Goal: Task Accomplishment & Management: Use online tool/utility

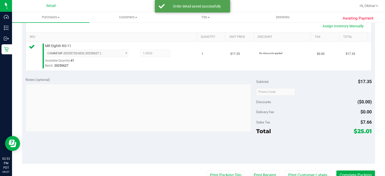
scroll to position [119, 0]
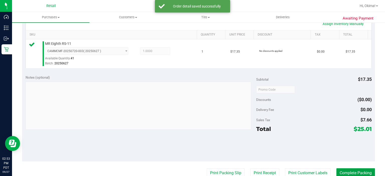
click at [351, 169] on button "Complete Packing" at bounding box center [355, 173] width 39 height 10
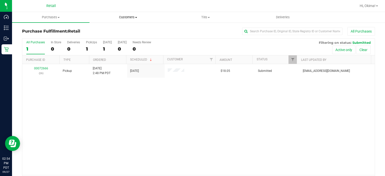
click at [137, 17] on span "Customers" at bounding box center [128, 17] width 77 height 5
click at [110, 32] on span "All customers" at bounding box center [107, 30] width 36 height 4
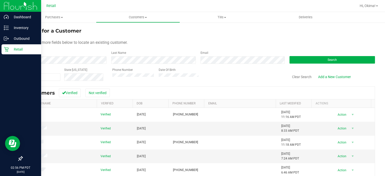
click at [4, 53] on div "Retail" at bounding box center [22, 49] width 40 height 10
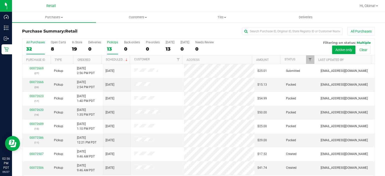
click at [115, 43] on div "PickUps" at bounding box center [112, 43] width 11 height 4
click at [0, 0] on input "PickUps 13" at bounding box center [0, 0] width 0 height 0
click at [89, 60] on link "Ordered" at bounding box center [83, 60] width 13 height 4
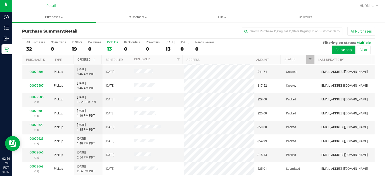
scroll to position [16, 0]
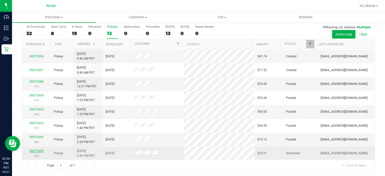
click at [39, 150] on link "00072669" at bounding box center [37, 151] width 14 height 4
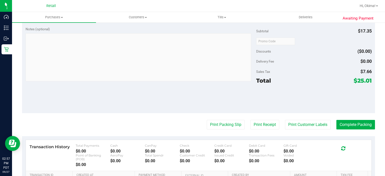
scroll to position [179, 0]
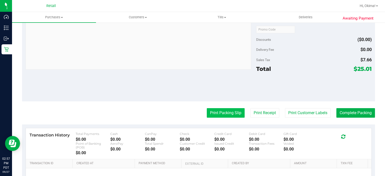
click at [217, 113] on button "Print Packing Slip" at bounding box center [226, 113] width 38 height 10
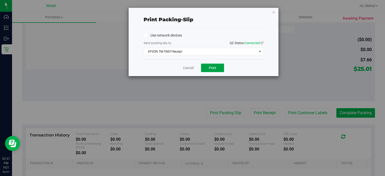
click at [213, 64] on button "Print" at bounding box center [212, 68] width 23 height 9
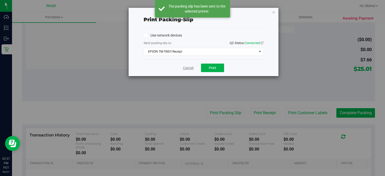
click at [188, 69] on link "Cancel" at bounding box center [188, 67] width 11 height 5
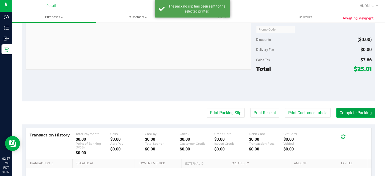
click at [356, 116] on button "Complete Packing" at bounding box center [355, 113] width 39 height 10
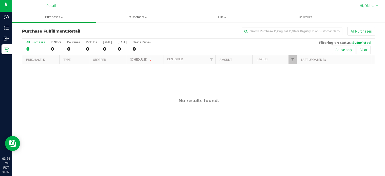
click at [370, 6] on span "Hi, Okima!" at bounding box center [368, 6] width 16 height 4
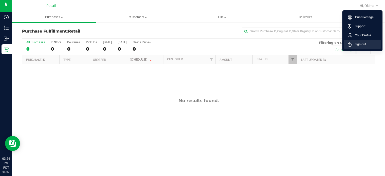
click at [367, 46] on li "Sign Out" at bounding box center [363, 44] width 38 height 9
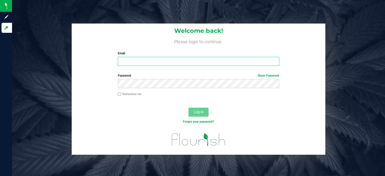
click at [150, 60] on input "Email" at bounding box center [199, 61] width 162 height 9
type input "[EMAIL_ADDRESS][DOMAIN_NAME]"
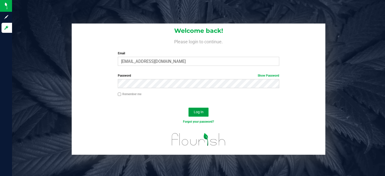
click at [202, 109] on button "Log In" at bounding box center [199, 112] width 20 height 9
